Goal: Information Seeking & Learning: Compare options

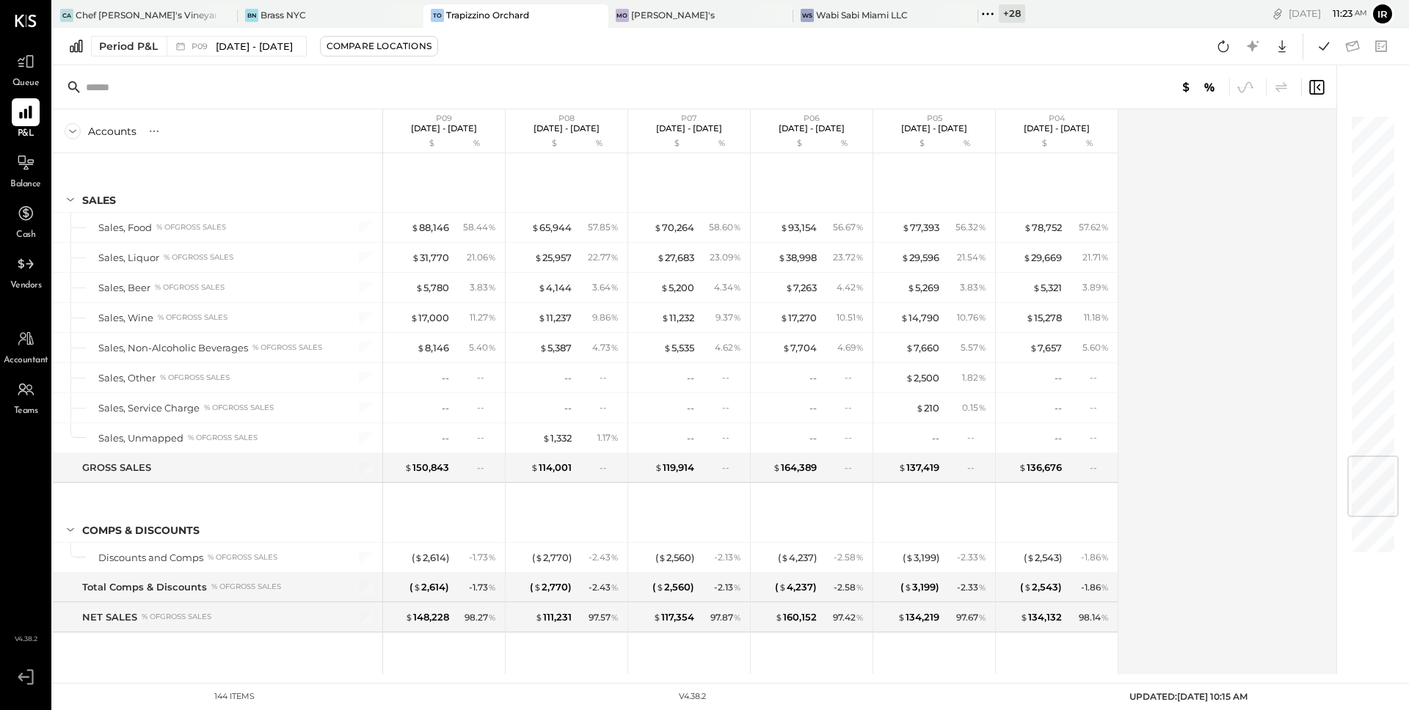
scroll to position [2880, 0]
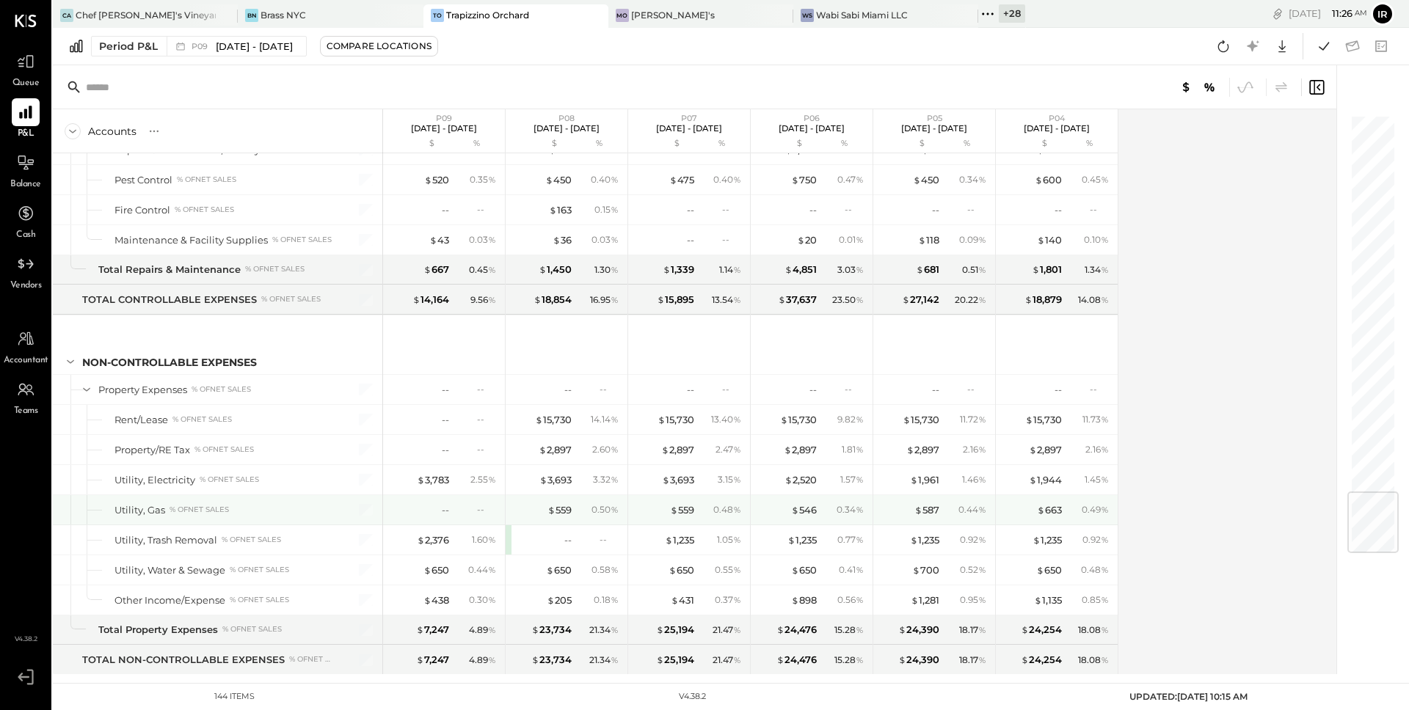
scroll to position [3182, 0]
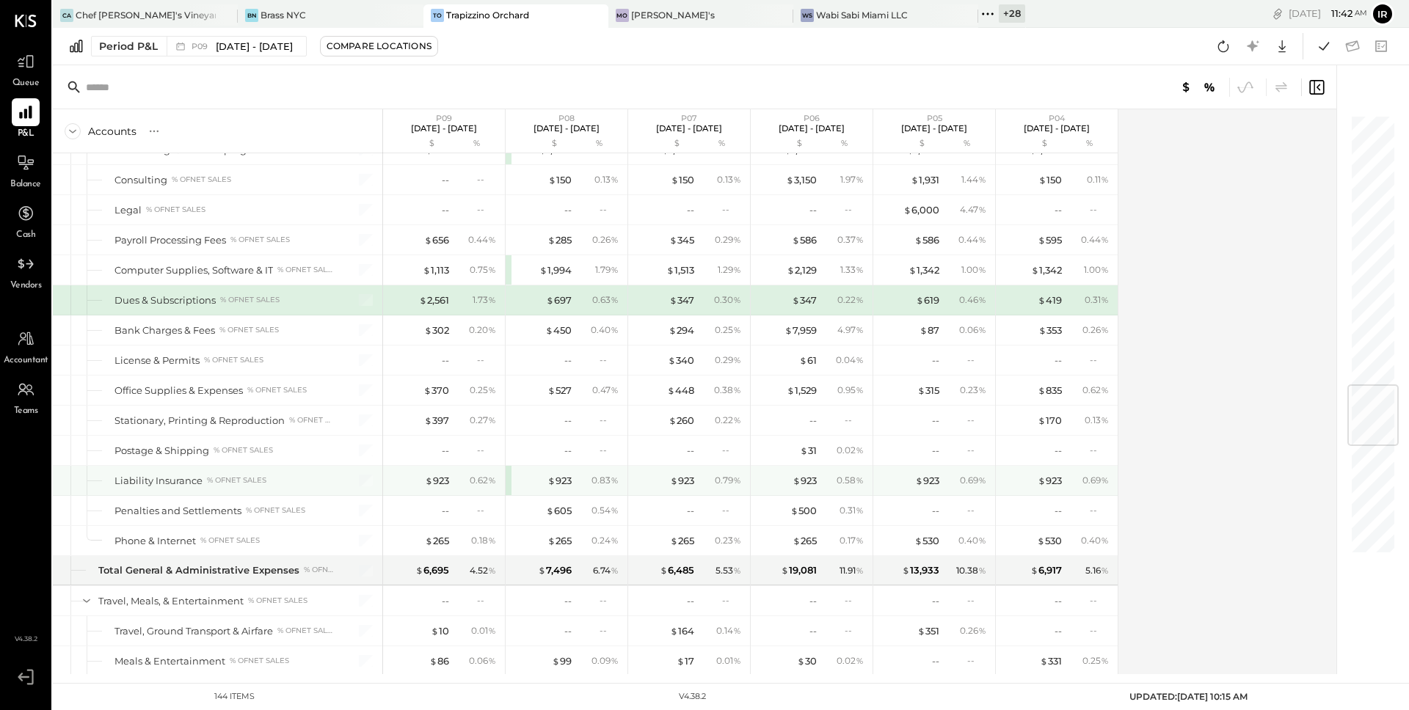
scroll to position [2286, 0]
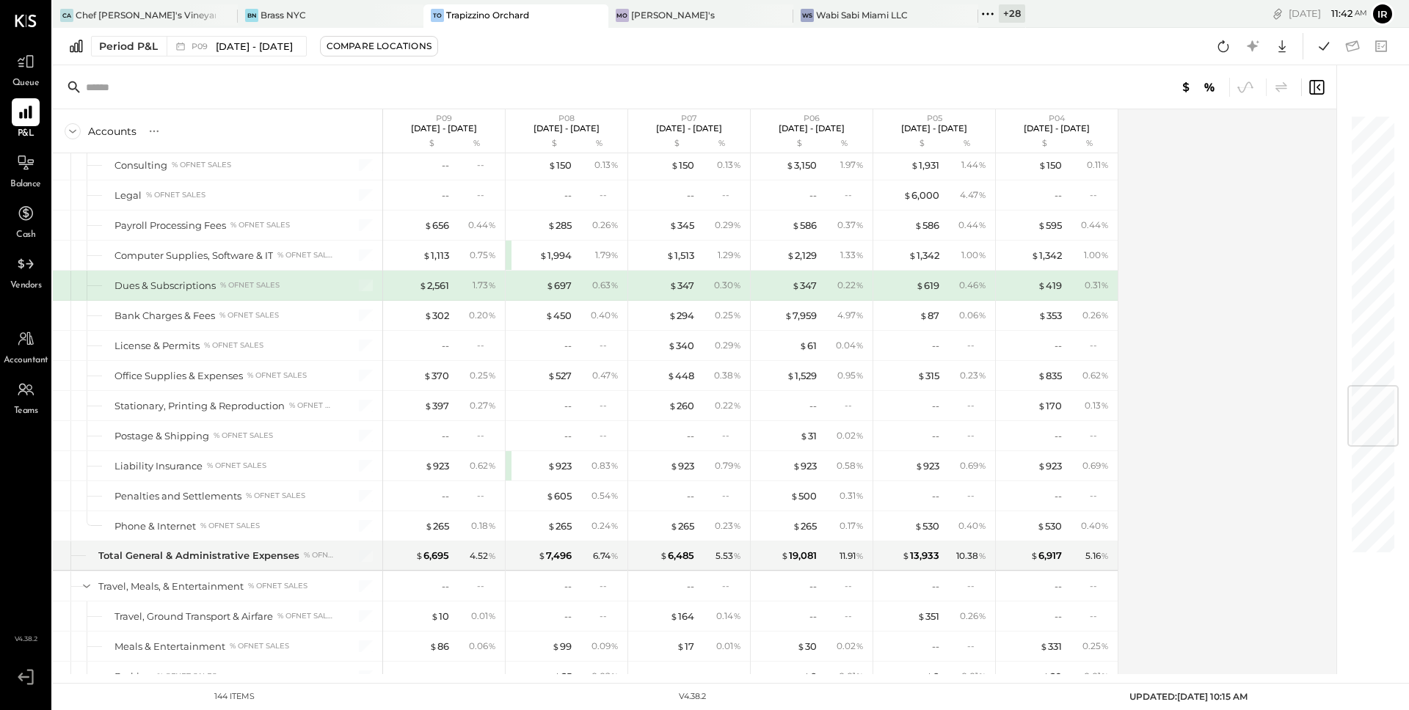
click at [1162, 702] on span "UPDATED: 10/15/2025 10:15 AM" at bounding box center [1188, 696] width 118 height 11
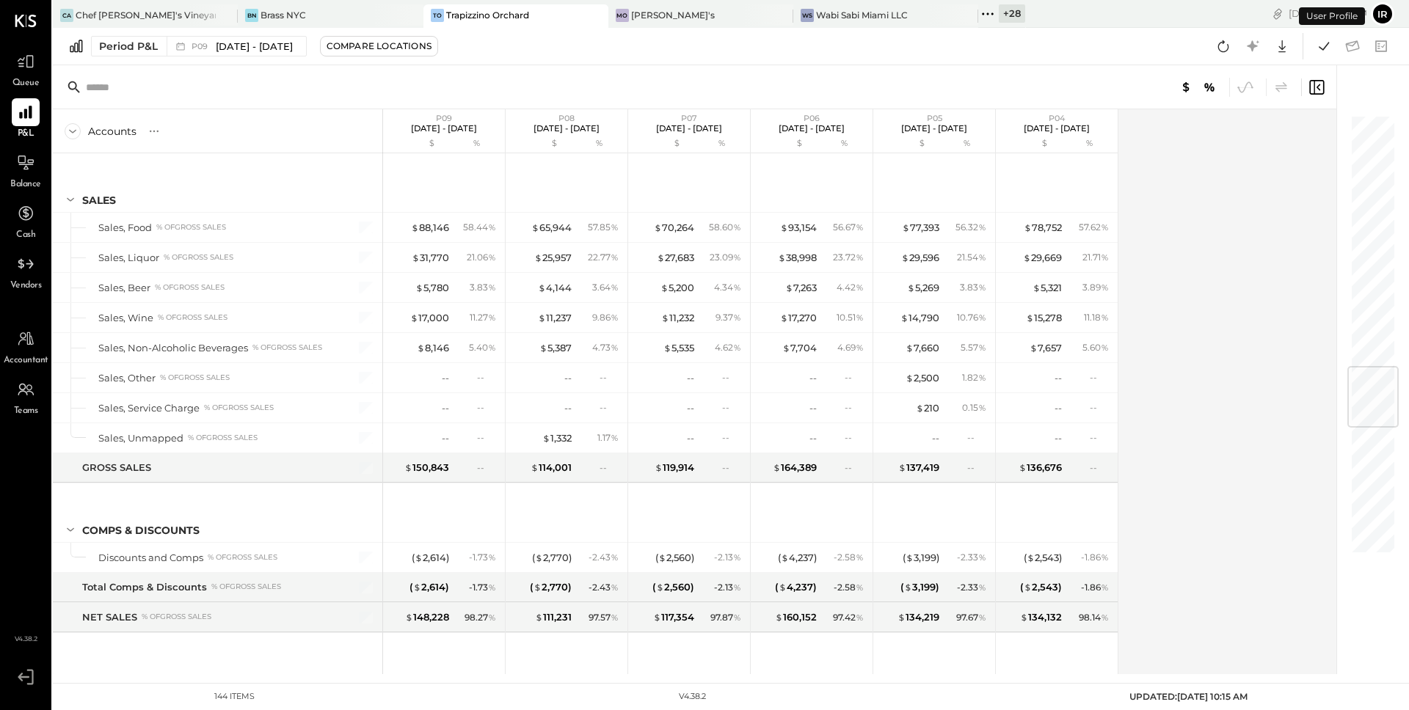
scroll to position [2125, 0]
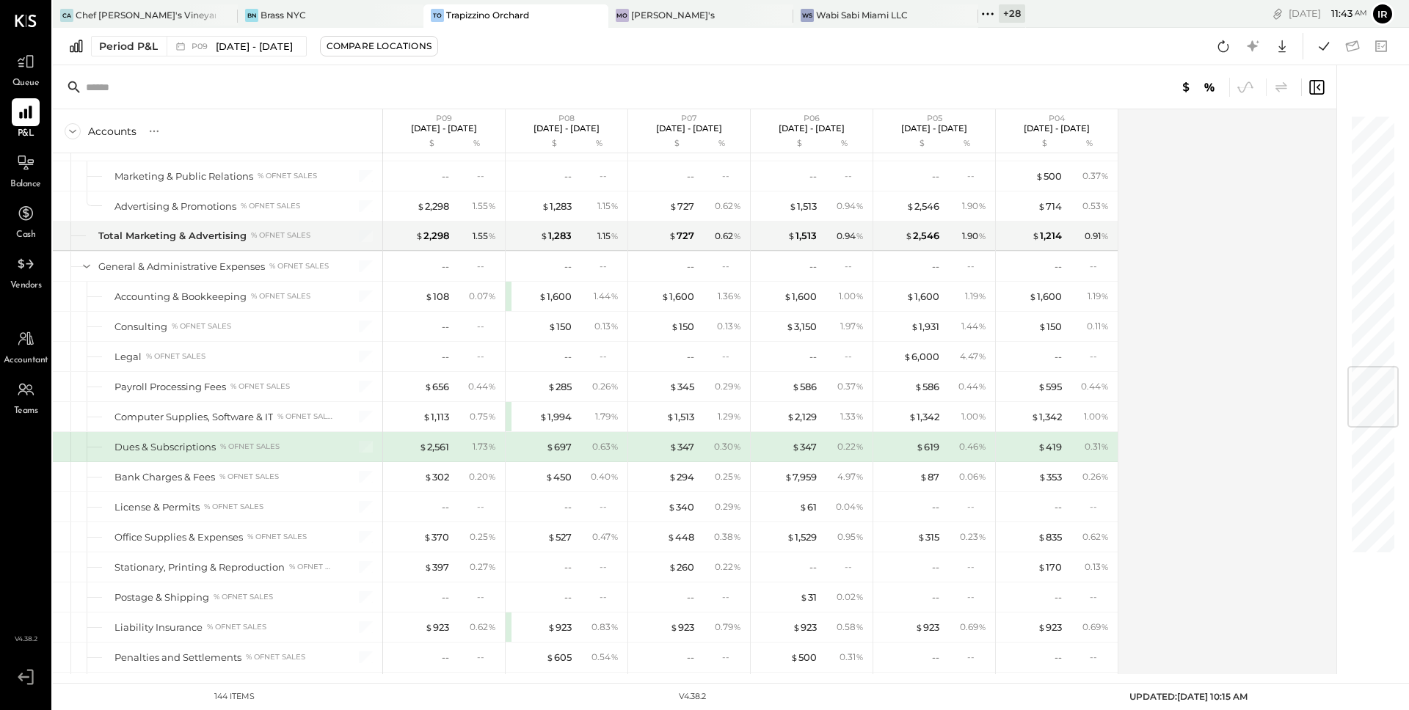
click at [26, 21] on icon at bounding box center [25, 21] width 21 height 12
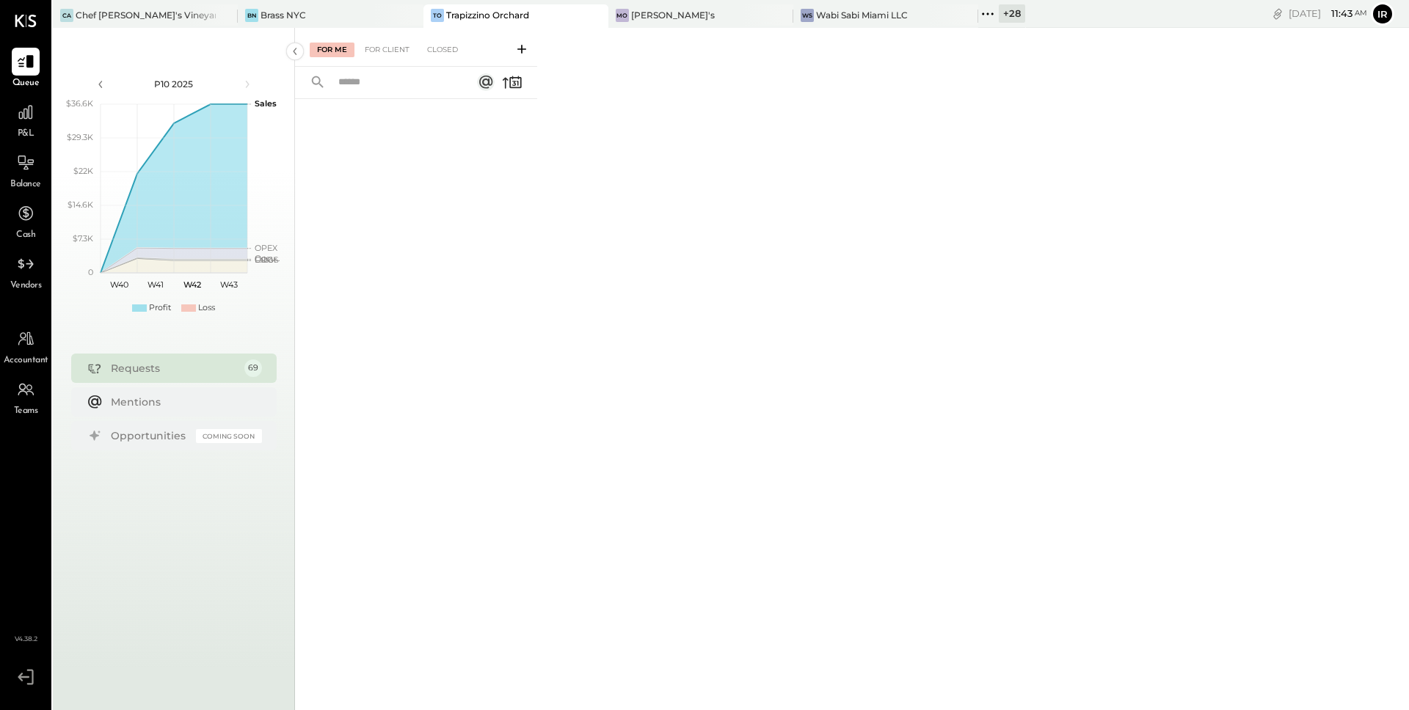
click at [1348, 16] on div "User Profile" at bounding box center [1332, 16] width 66 height 18
click at [23, 130] on span "P&L" at bounding box center [26, 134] width 17 height 13
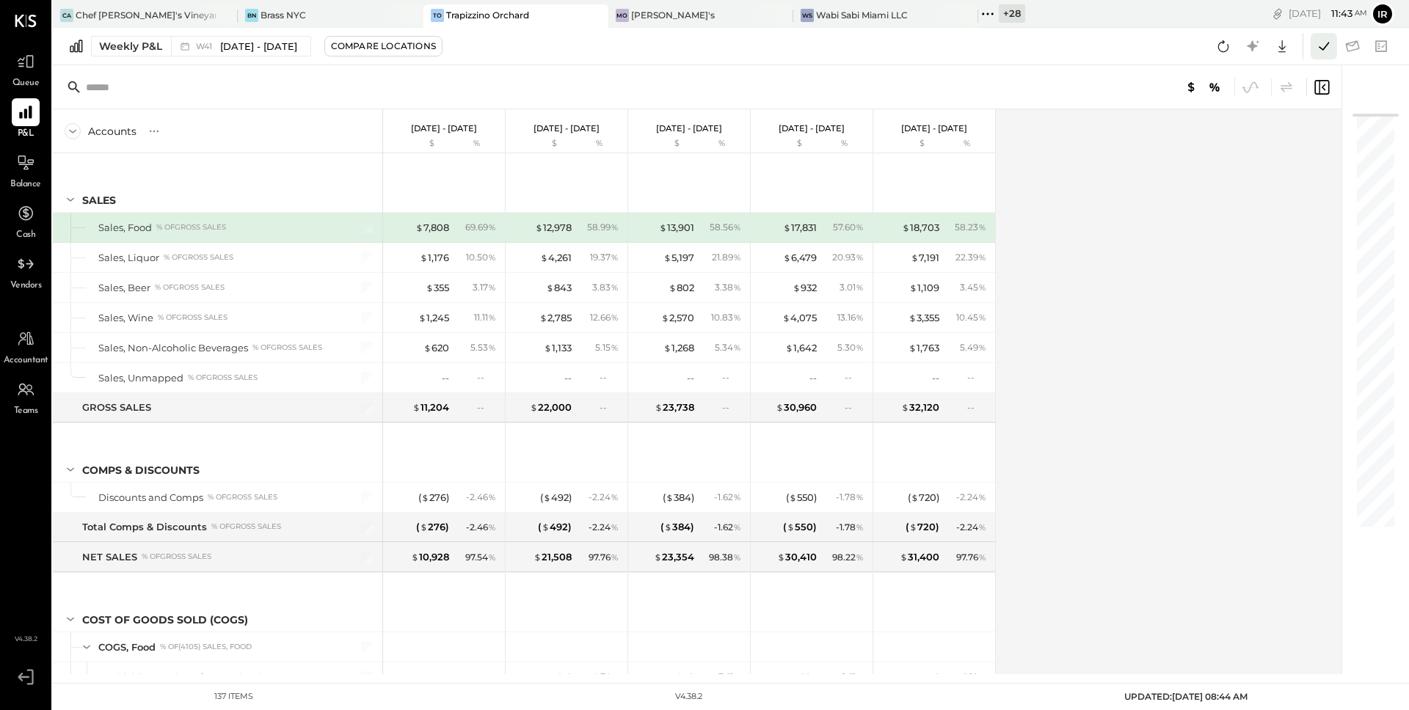
click at [1321, 48] on icon at bounding box center [1324, 46] width 10 height 8
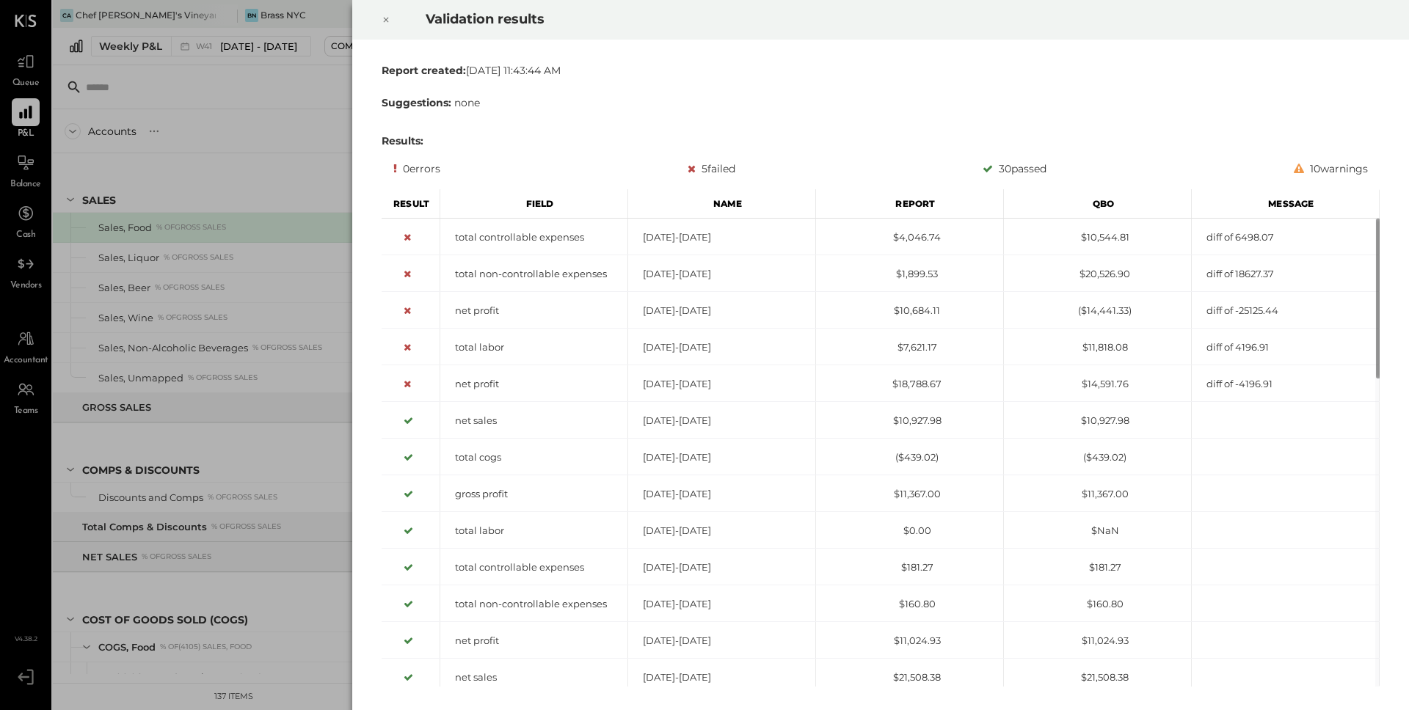
click at [386, 23] on icon at bounding box center [386, 20] width 9 height 18
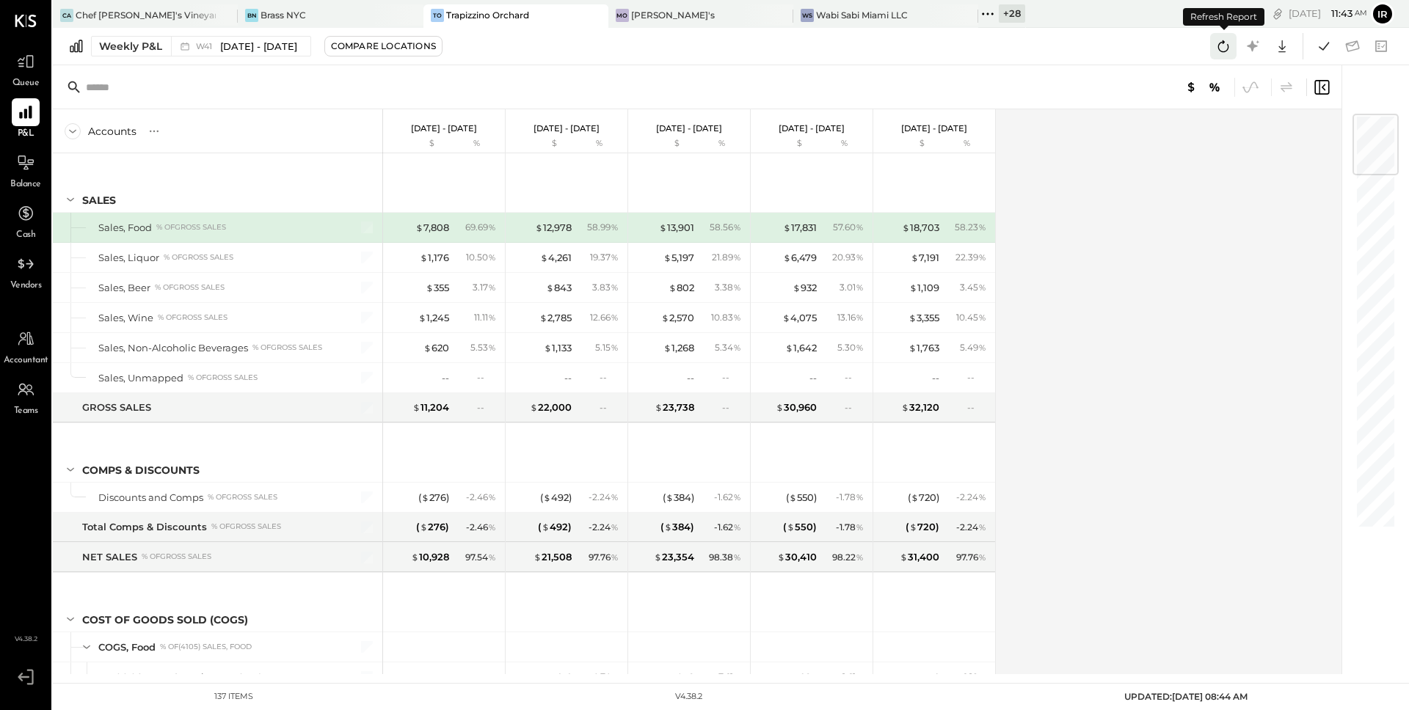
click at [1225, 50] on icon at bounding box center [1223, 46] width 19 height 19
click at [133, 39] on div "Weekly P&L" at bounding box center [130, 46] width 63 height 15
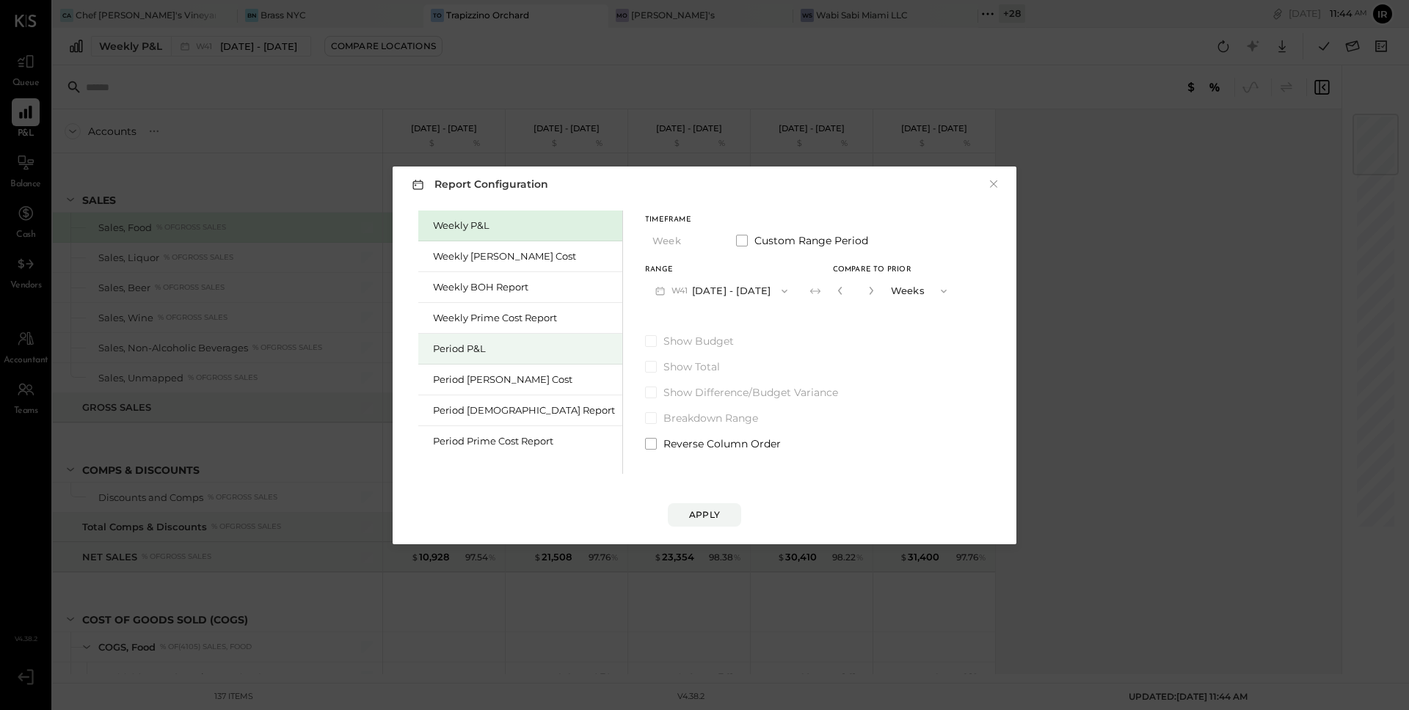
click at [491, 346] on div "Period P&L" at bounding box center [524, 349] width 182 height 14
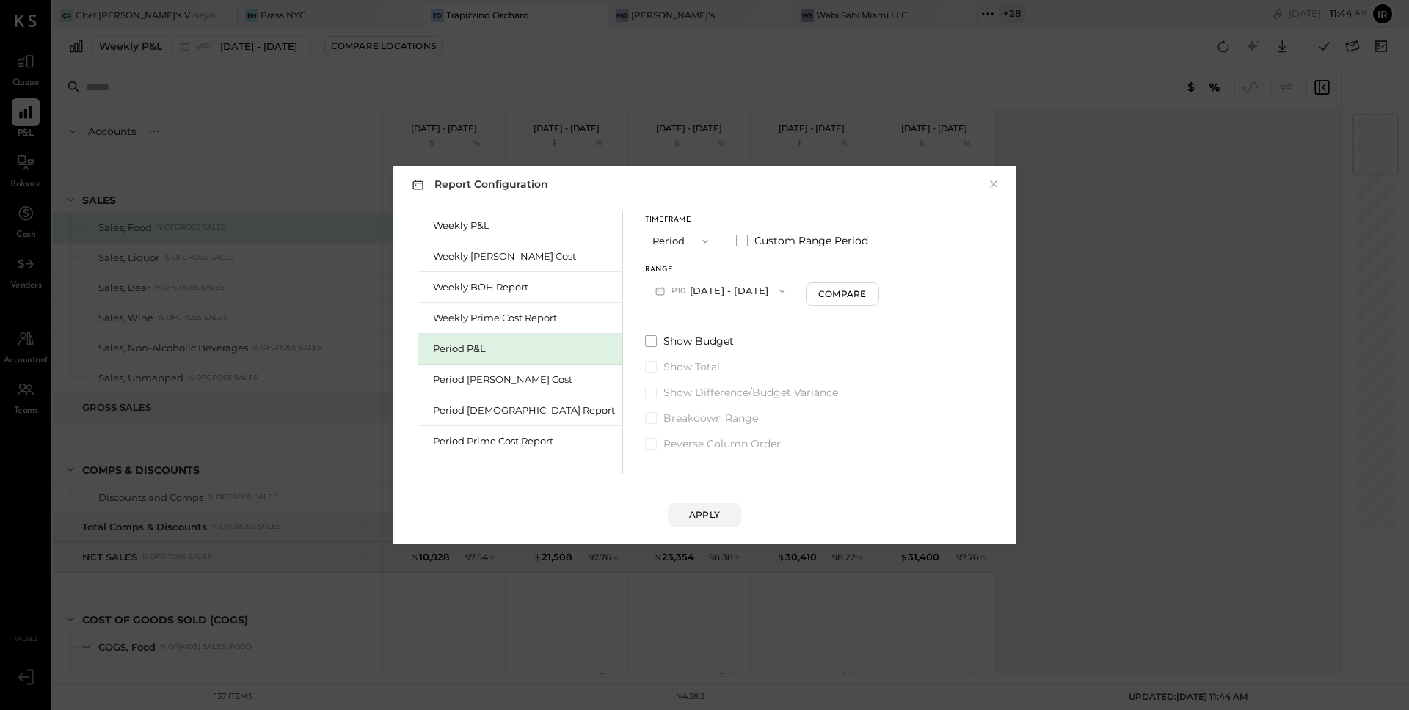
click at [682, 296] on button "P10 Sep 29 - Oct 26, 2025" at bounding box center [720, 290] width 150 height 27
click at [680, 323] on span "[DATE] - [DATE]" at bounding box center [715, 323] width 70 height 12
click at [820, 296] on div "Compare" at bounding box center [844, 294] width 48 height 12
click at [865, 295] on button "button" at bounding box center [871, 291] width 12 height 16
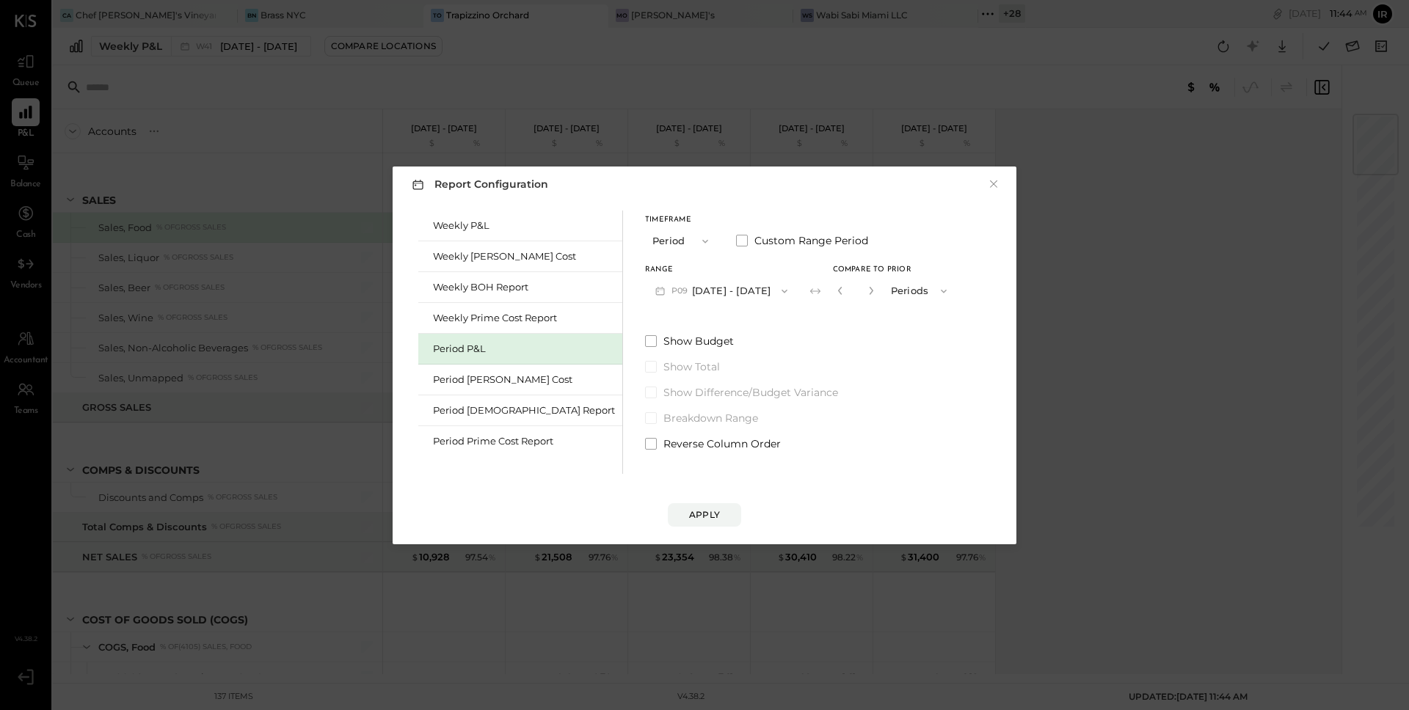
click at [865, 295] on button "button" at bounding box center [871, 291] width 12 height 16
type input "*"
click at [717, 511] on div "Apply" at bounding box center [704, 515] width 31 height 12
